Goal: Use online tool/utility: Utilize a website feature to perform a specific function

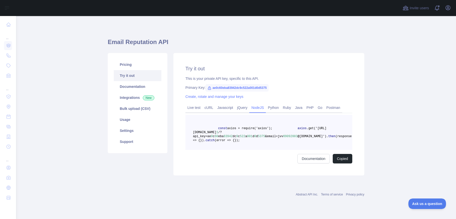
click at [232, 89] on span "ae0c60eba83942dc9c522a001d0d5375" at bounding box center [236, 88] width 63 height 8
click at [234, 89] on span "ae0c60eba83942dc9c522a001d0d5375" at bounding box center [236, 88] width 63 height 8
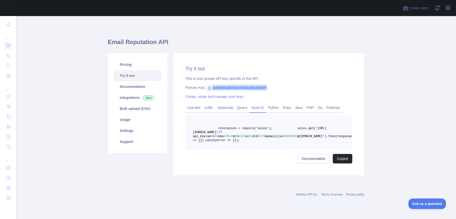
copy span "ae0c60eba83942dc9c522a001d0d5375"
copy span "[URL][DOMAIN_NAME] 1 /"
drag, startPoint x: 238, startPoint y: 132, endPoint x: 316, endPoint y: 132, distance: 78.1
click at [316, 132] on span "axios .get('[URL][DOMAIN_NAME] 1 /?api_key=ae 0 c 60 eba 83942 dc 9 c 522 a 001…" at bounding box center [259, 133] width 133 height 12
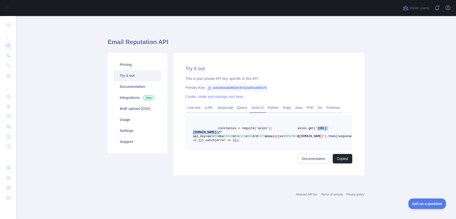
scroll to position [0, 0]
click at [199, 108] on link "Live test" at bounding box center [193, 108] width 17 height 8
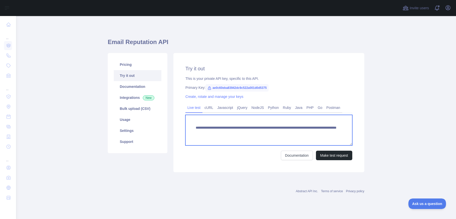
click at [308, 132] on textarea "**********" at bounding box center [268, 130] width 167 height 31
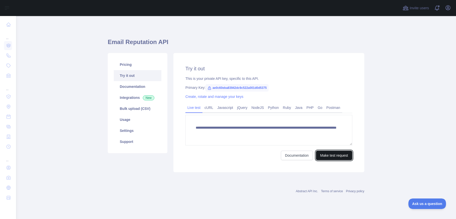
click at [335, 154] on button "Make test request" at bounding box center [334, 156] width 36 height 10
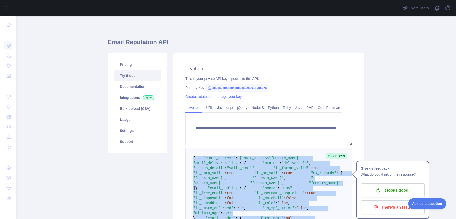
drag, startPoint x: 209, startPoint y: 147, endPoint x: 189, endPoint y: 157, distance: 22.3
copy code "{ "email_address" : "[EMAIL_ADDRESS][DOMAIN_NAME]" , "email_deliverability" : {…"
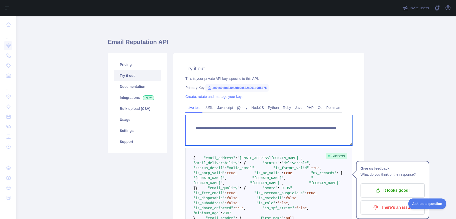
click at [226, 131] on textarea "**********" at bounding box center [268, 130] width 167 height 31
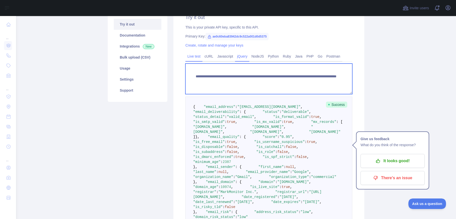
scroll to position [58, 0]
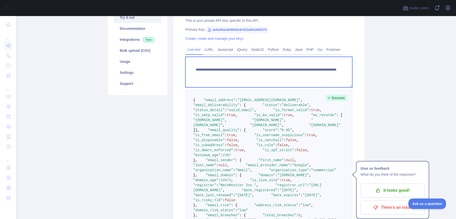
click at [271, 64] on textarea "**********" at bounding box center [268, 72] width 167 height 31
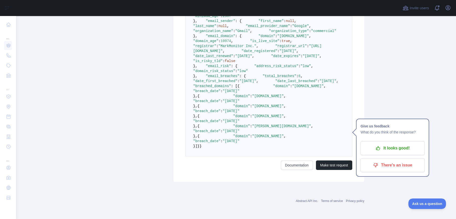
scroll to position [0, 0]
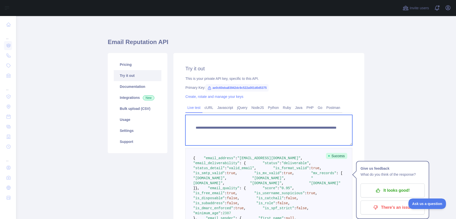
click at [288, 132] on textarea "**********" at bounding box center [268, 130] width 167 height 31
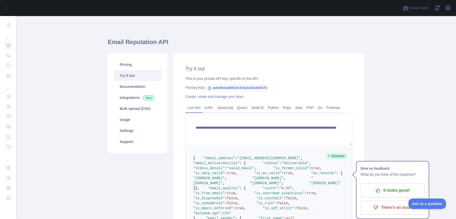
click at [194, 157] on span "{" at bounding box center [194, 158] width 2 height 4
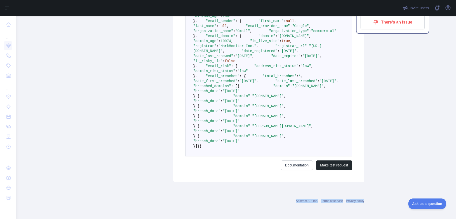
scroll to position [417, 0]
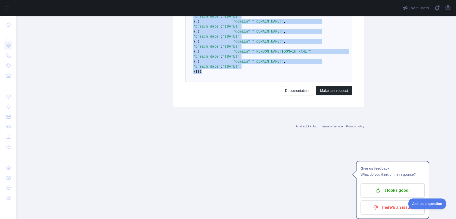
copy code "{ "email_address" : "[EMAIL_ADDRESS][DOMAIN_NAME]" , "email_deliverability" : {…"
drag, startPoint x: 193, startPoint y: 157, endPoint x: 214, endPoint y: 148, distance: 22.9
